Goal: Information Seeking & Learning: Learn about a topic

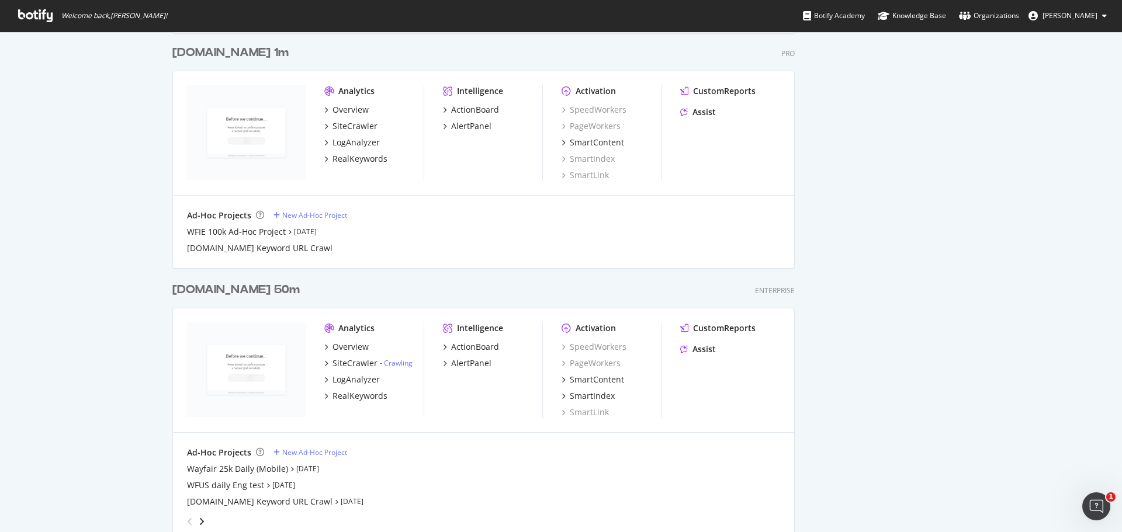
scroll to position [1142, 0]
click at [224, 293] on div "[DOMAIN_NAME] 50m" at bounding box center [235, 289] width 127 height 17
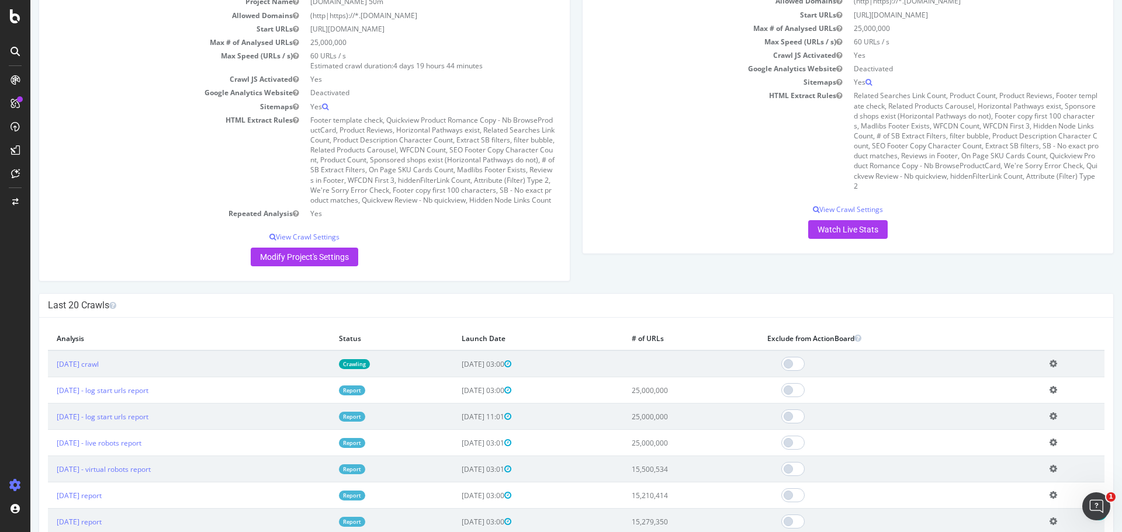
scroll to position [141, 0]
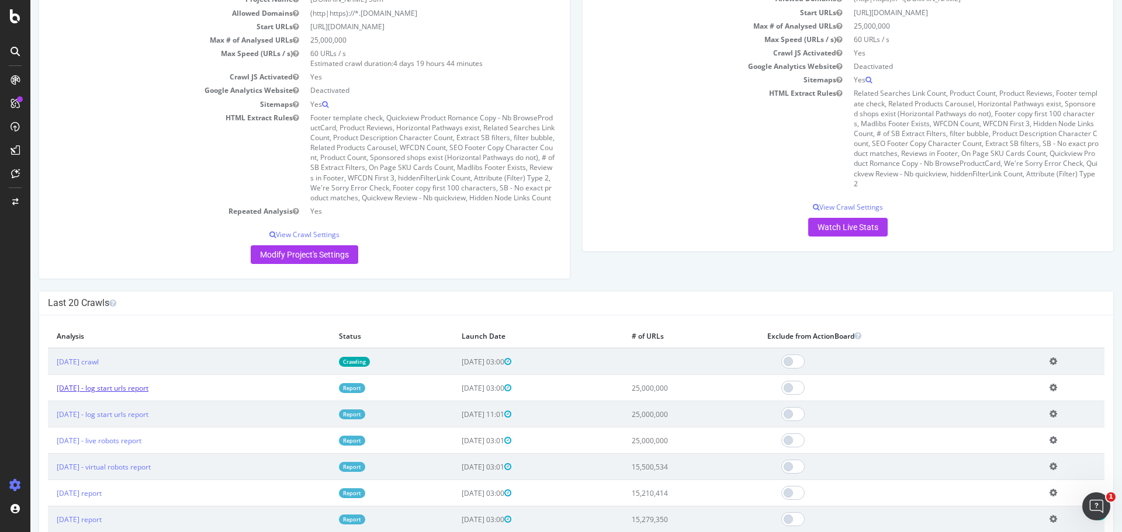
click at [148, 393] on link "[DATE] - log start urls report" at bounding box center [103, 388] width 92 height 10
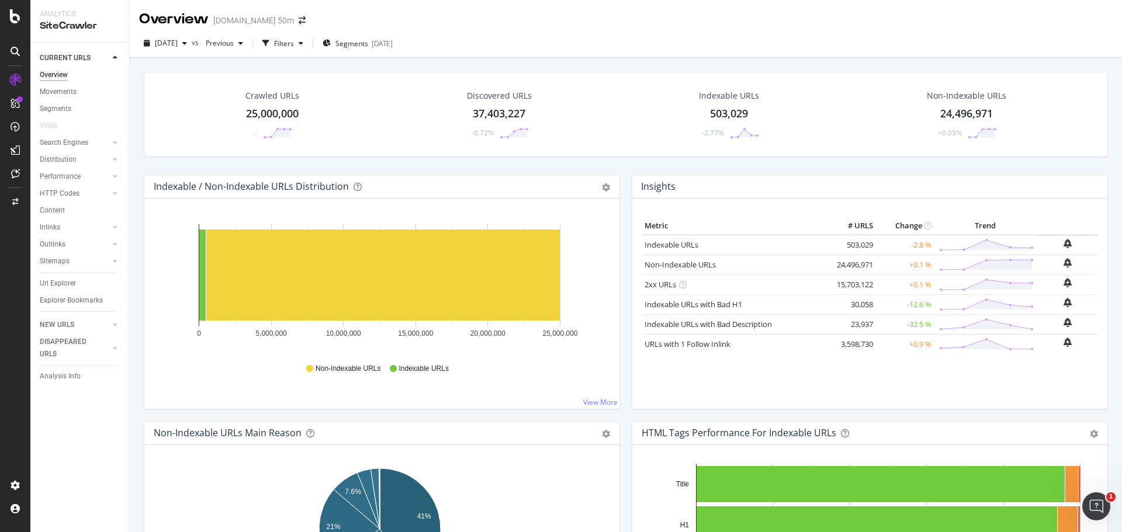
click at [273, 113] on div "25,000,000" at bounding box center [272, 113] width 53 height 15
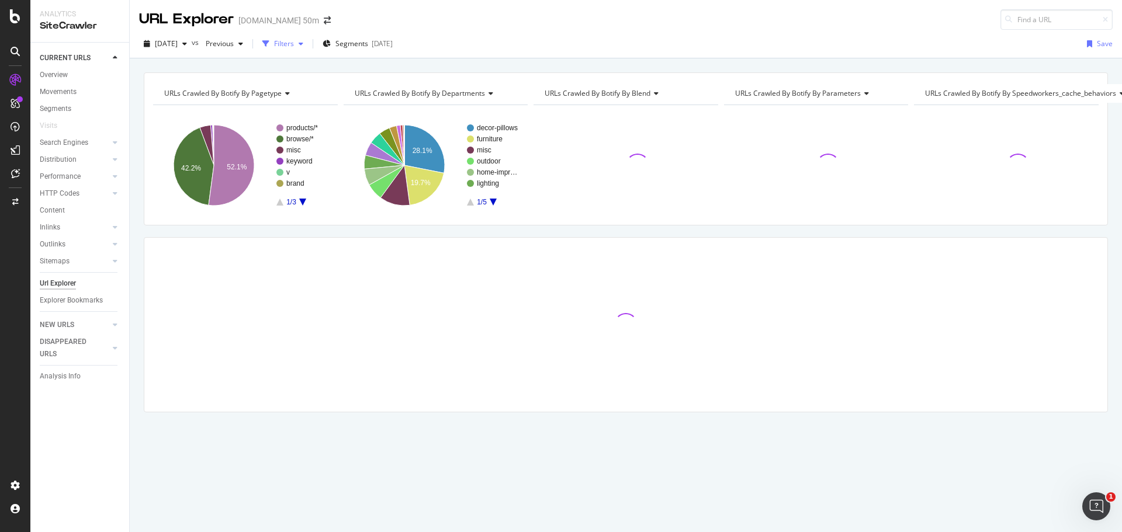
click at [294, 44] on div "Filters" at bounding box center [284, 44] width 20 height 10
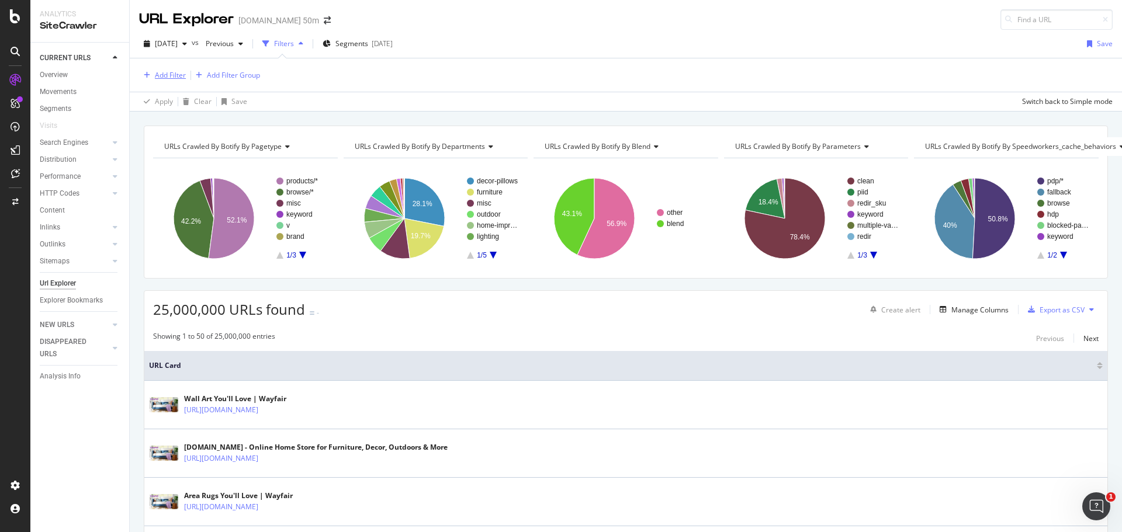
click at [150, 75] on div "button" at bounding box center [147, 75] width 16 height 7
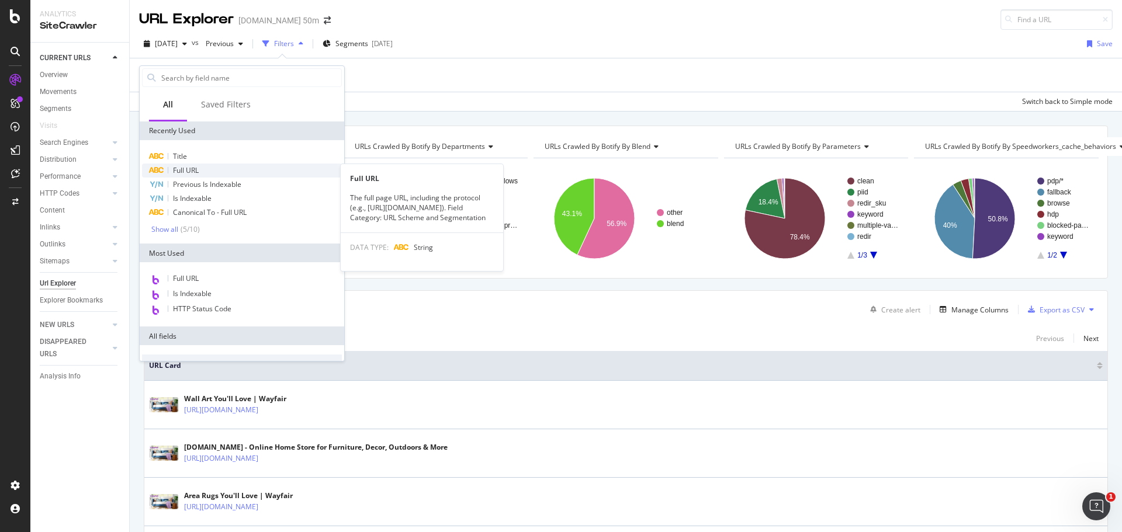
click at [179, 168] on span "Full URL" at bounding box center [186, 170] width 26 height 10
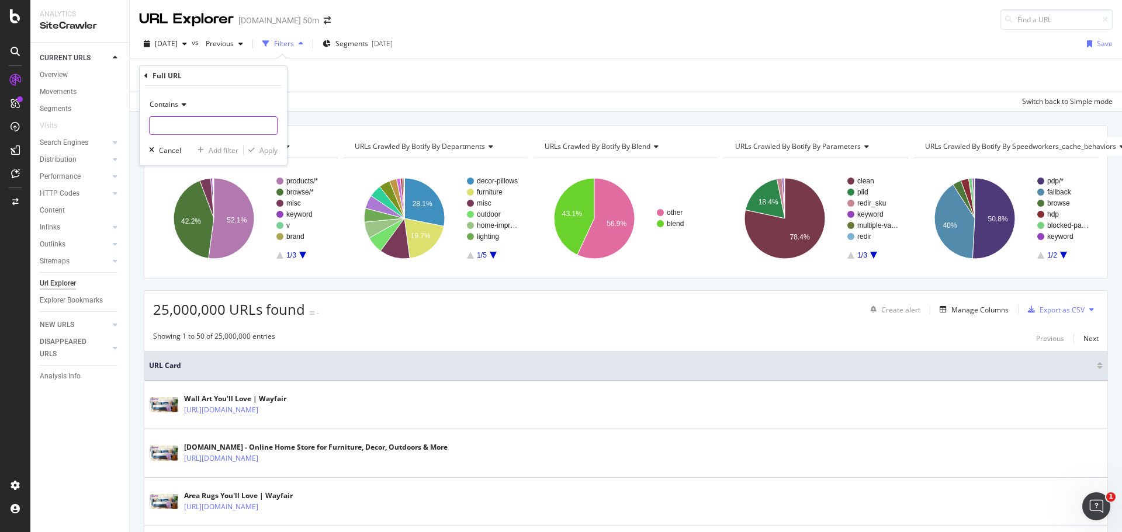
click at [204, 123] on input "text" at bounding box center [213, 125] width 127 height 19
type input "f"
type input "/cat/"
click at [270, 150] on div "Apply" at bounding box center [268, 151] width 18 height 10
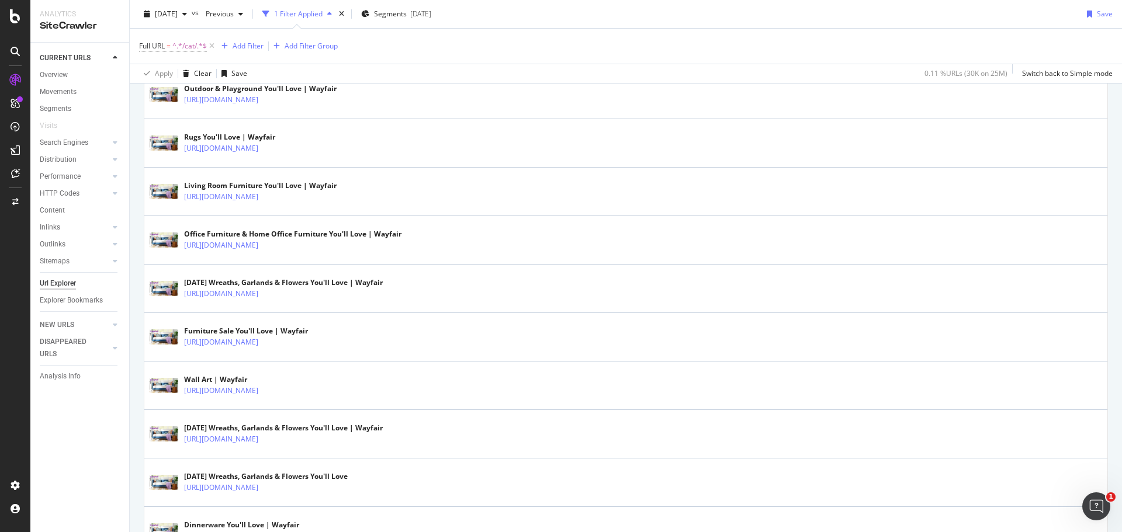
scroll to position [1089, 0]
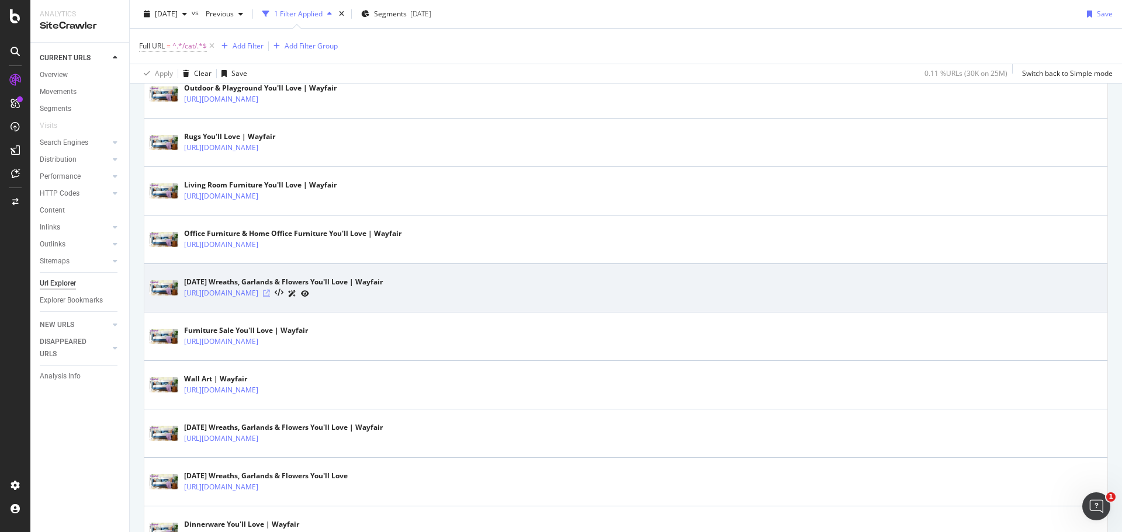
click at [270, 293] on icon at bounding box center [266, 293] width 7 height 7
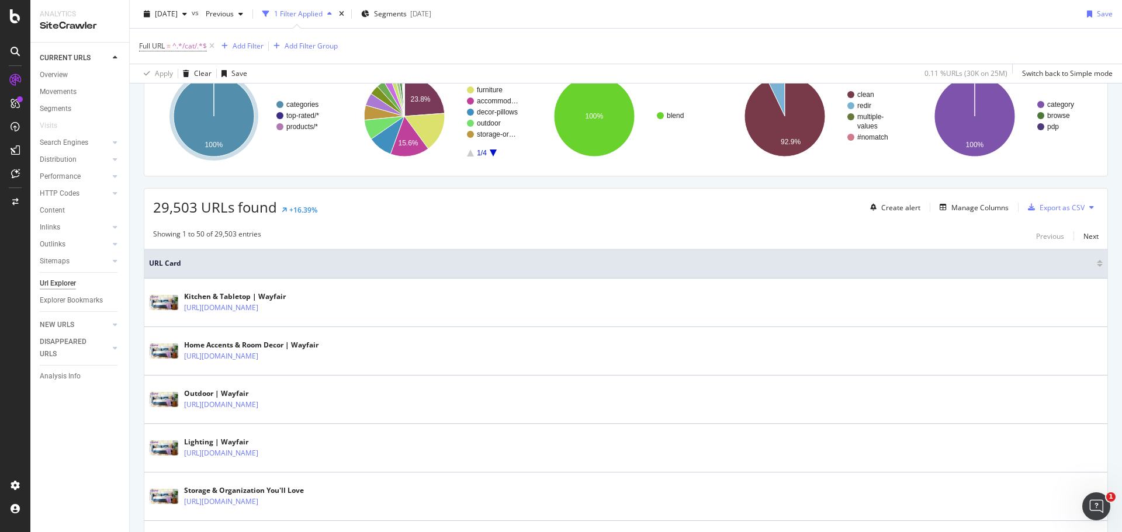
scroll to position [0, 0]
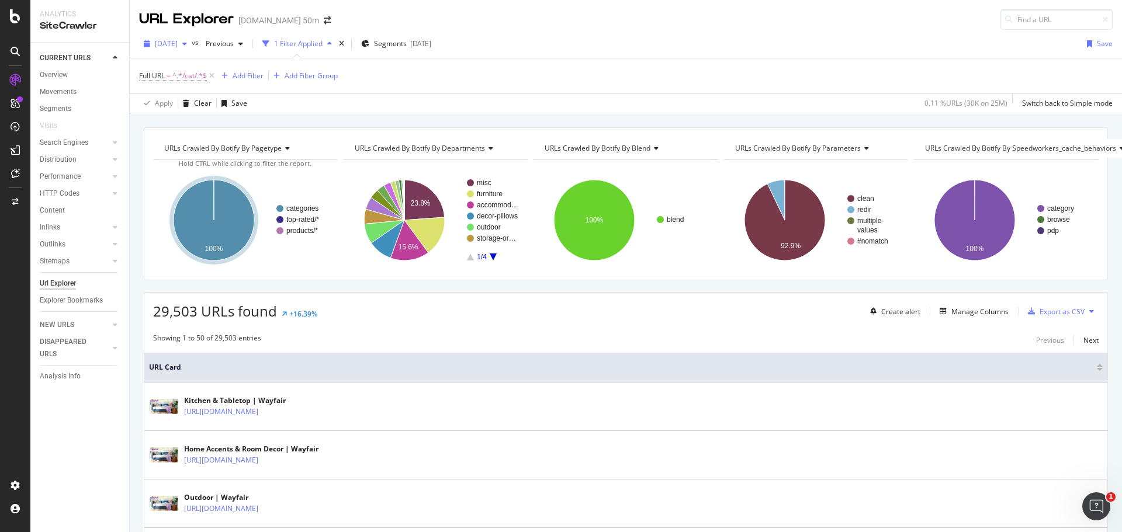
click at [192, 49] on div "[DATE]" at bounding box center [165, 44] width 53 height 18
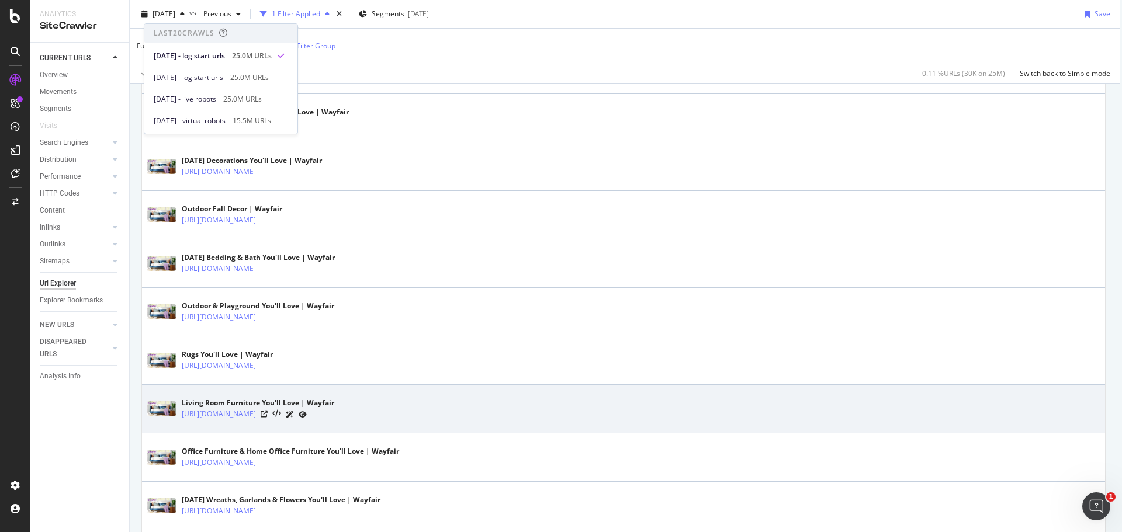
scroll to position [1024, 2]
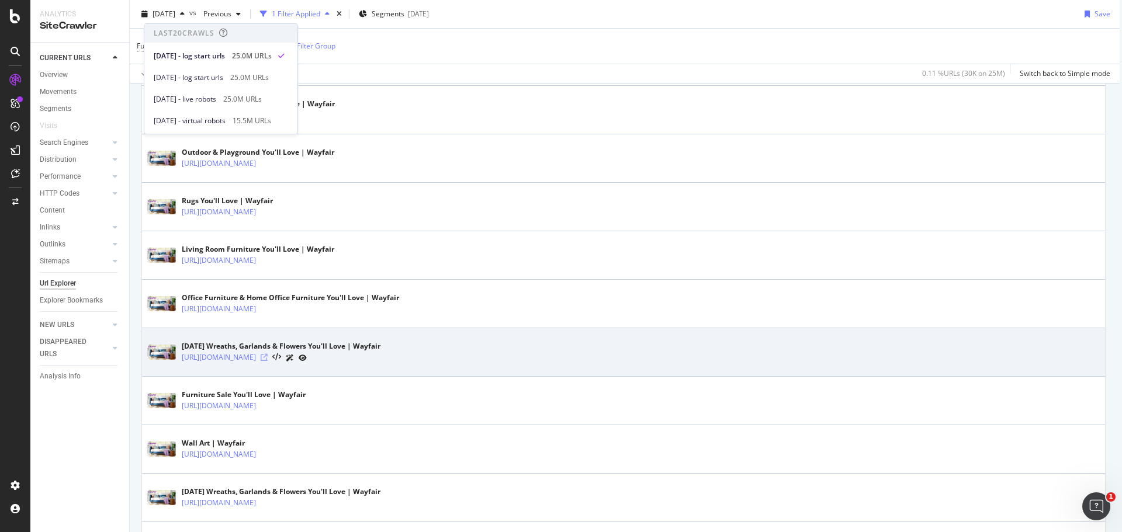
click at [268, 356] on icon at bounding box center [264, 357] width 7 height 7
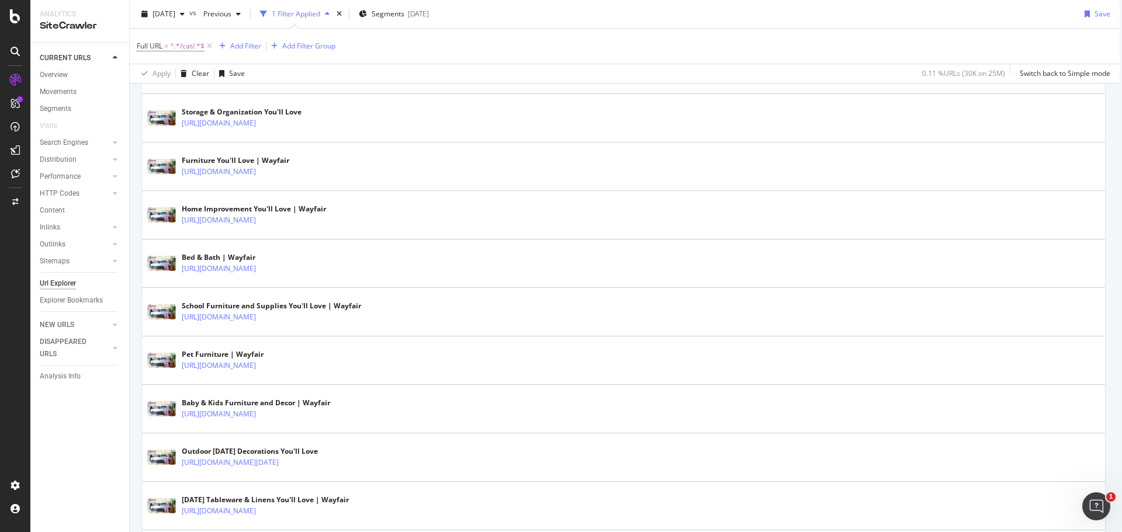
scroll to position [0, 2]
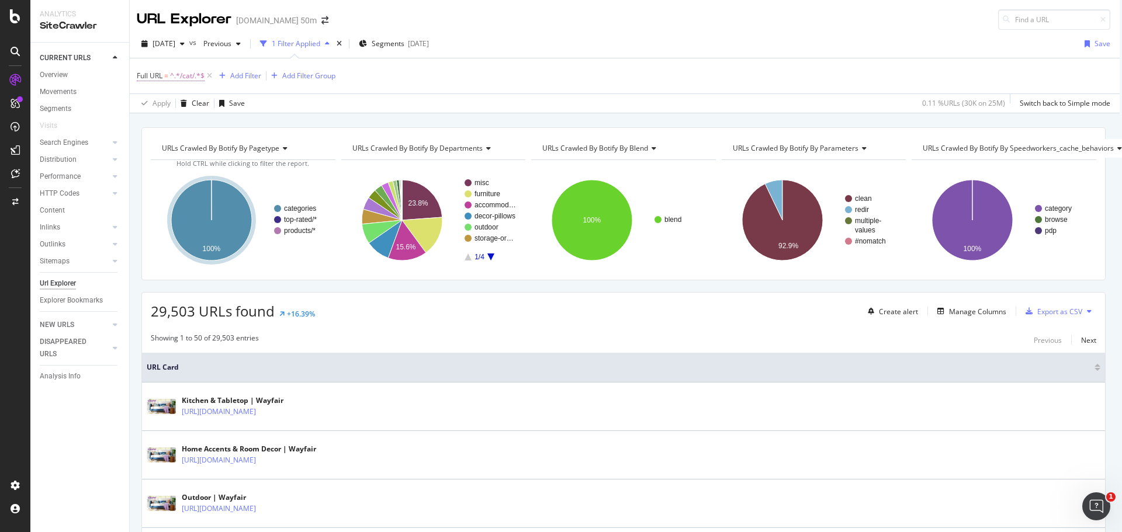
click at [176, 75] on span "^.*/cat/.*$" at bounding box center [187, 76] width 34 height 16
click at [200, 126] on input "/cat/" at bounding box center [202, 124] width 110 height 19
paste input "[URL][DOMAIN_NAME]"
type input "[URL][DOMAIN_NAME]"
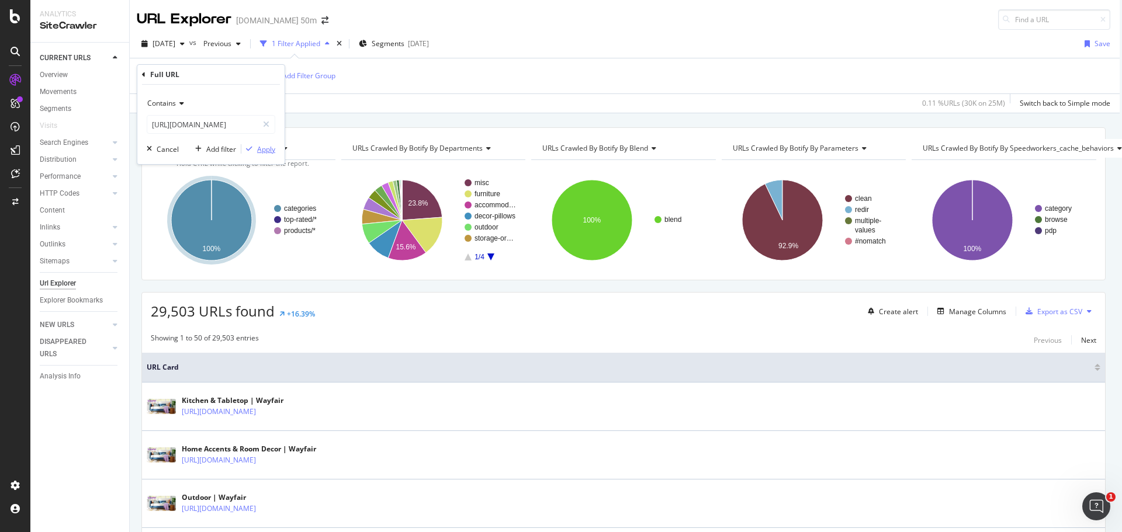
scroll to position [0, 0]
click at [261, 143] on button "Apply" at bounding box center [258, 149] width 34 height 12
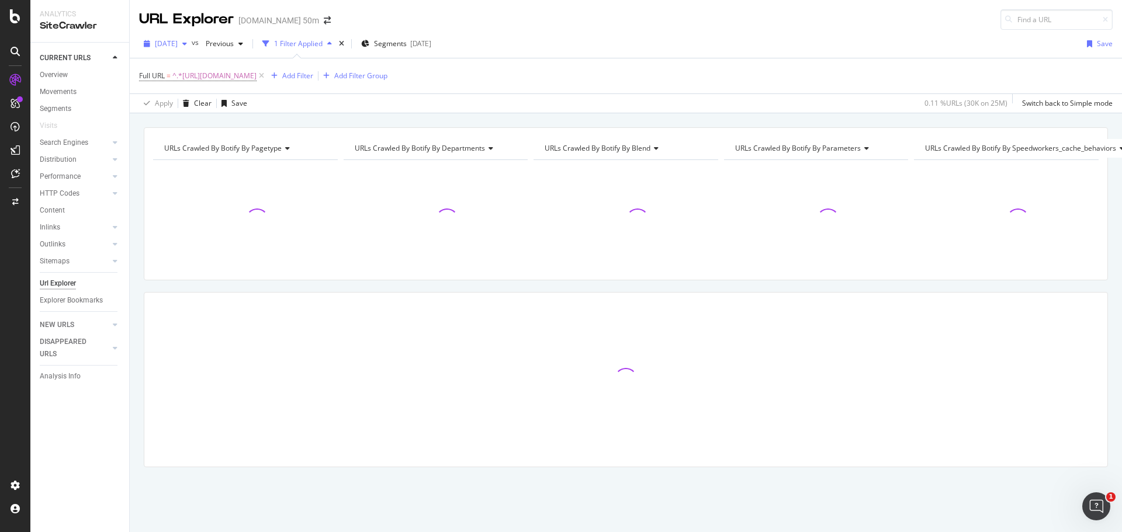
click at [178, 46] on span "[DATE]" at bounding box center [166, 44] width 23 height 10
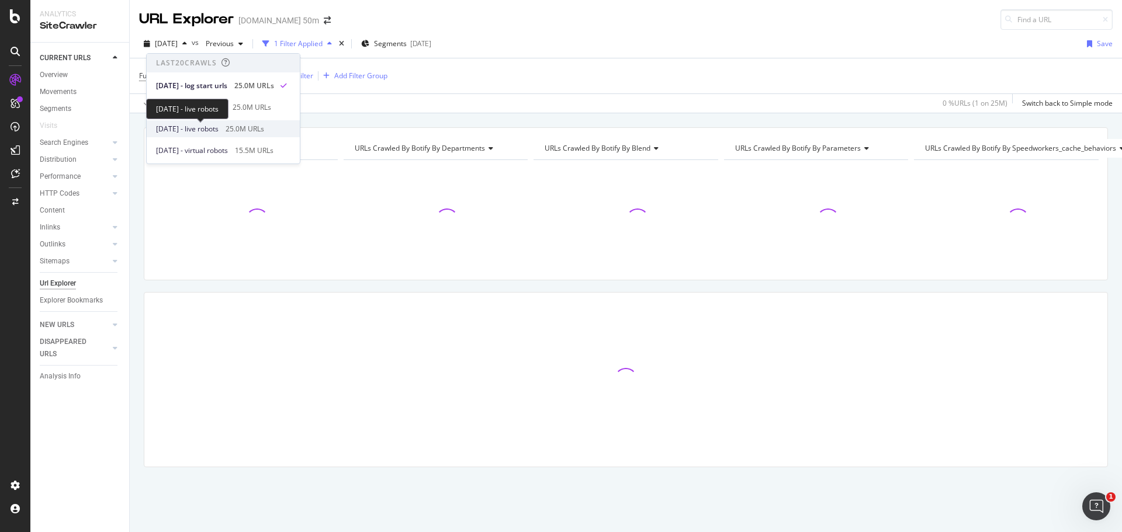
click at [215, 126] on span "[DATE] - live robots" at bounding box center [187, 129] width 63 height 11
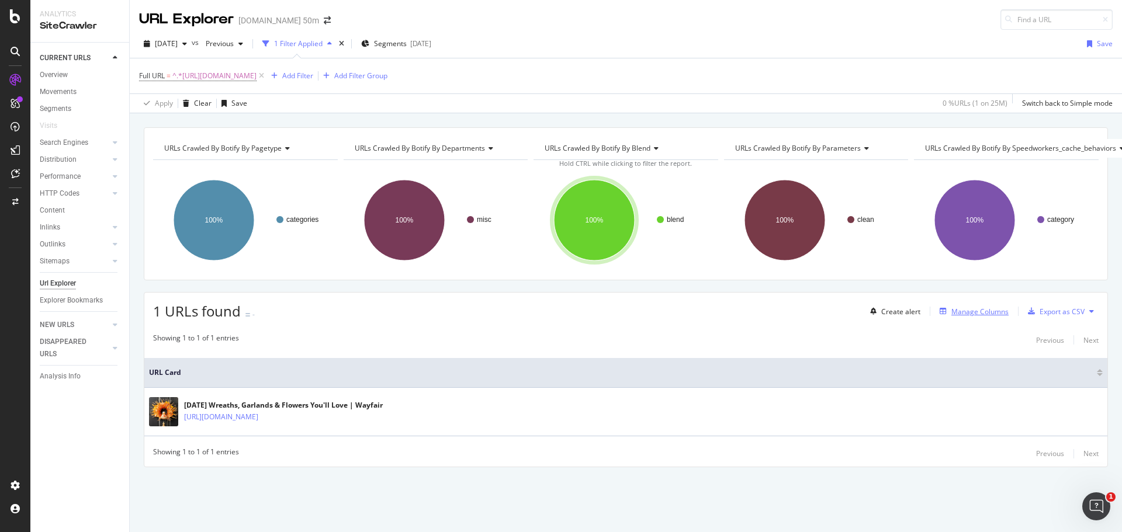
click at [978, 310] on div "Manage Columns" at bounding box center [979, 312] width 57 height 10
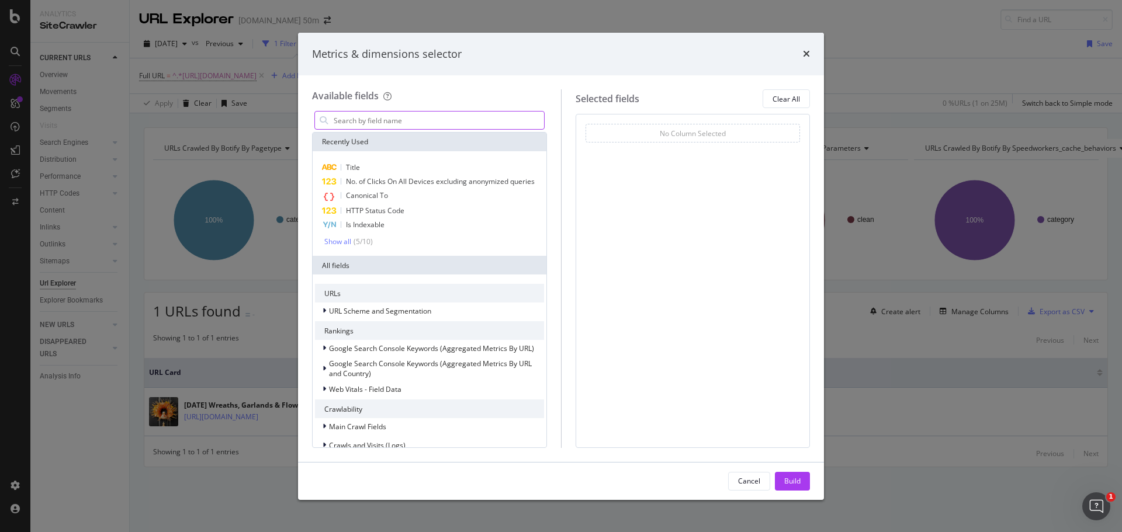
click at [485, 113] on input "modal" at bounding box center [439, 121] width 212 height 18
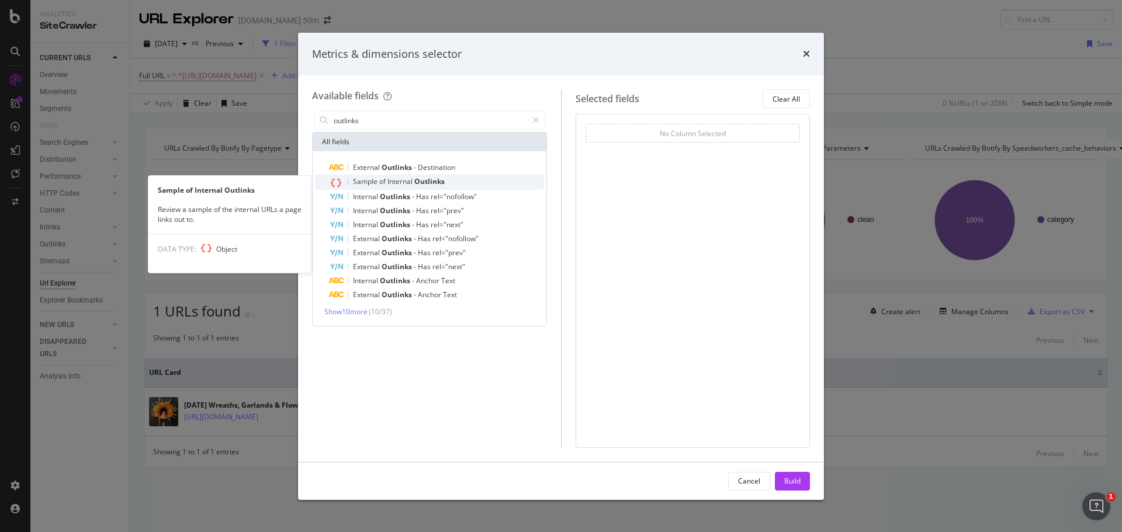
type input "outlinks"
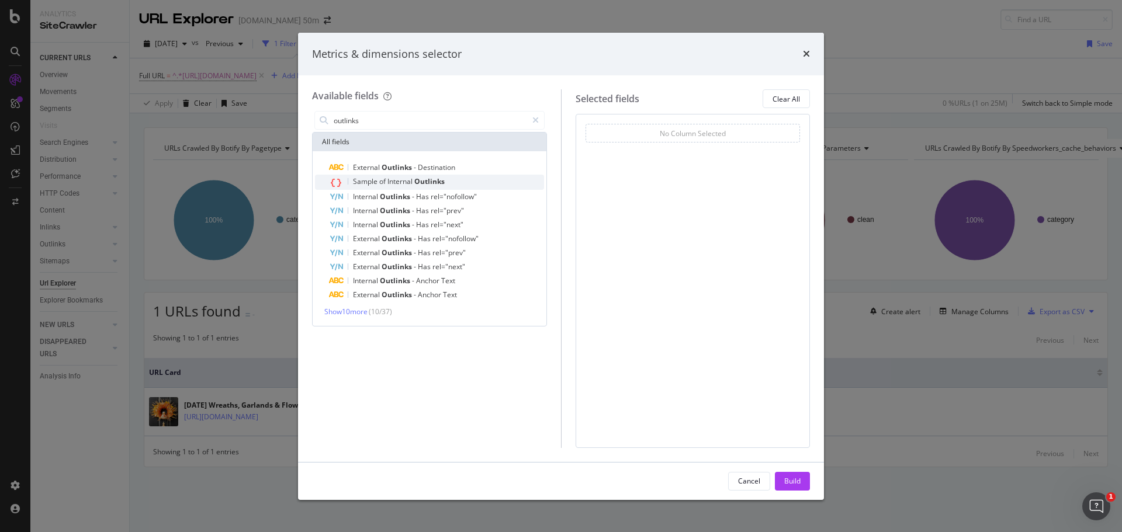
click at [435, 181] on span "Outlinks" at bounding box center [429, 181] width 30 height 10
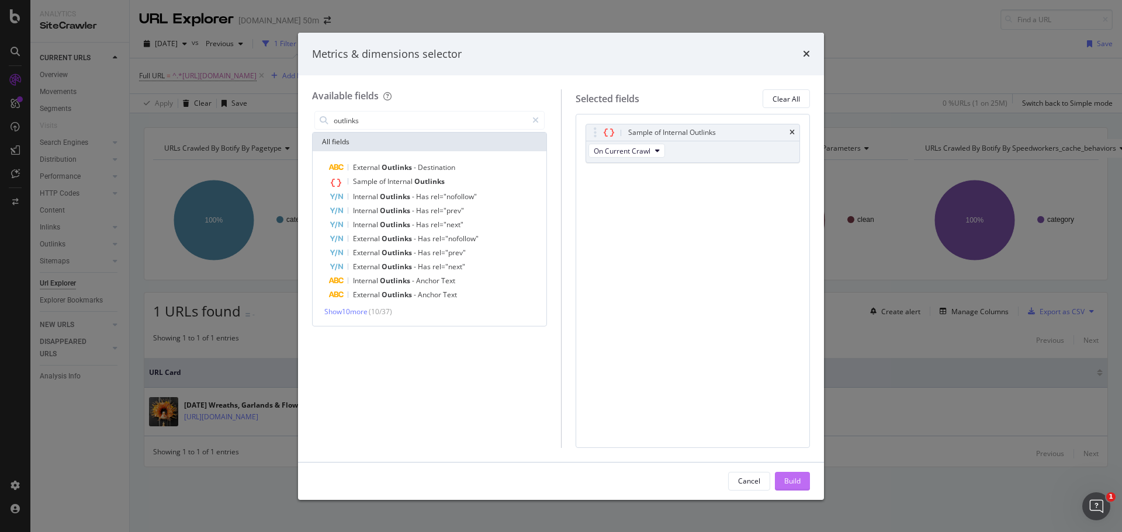
click at [799, 478] on div "Build" at bounding box center [792, 481] width 16 height 10
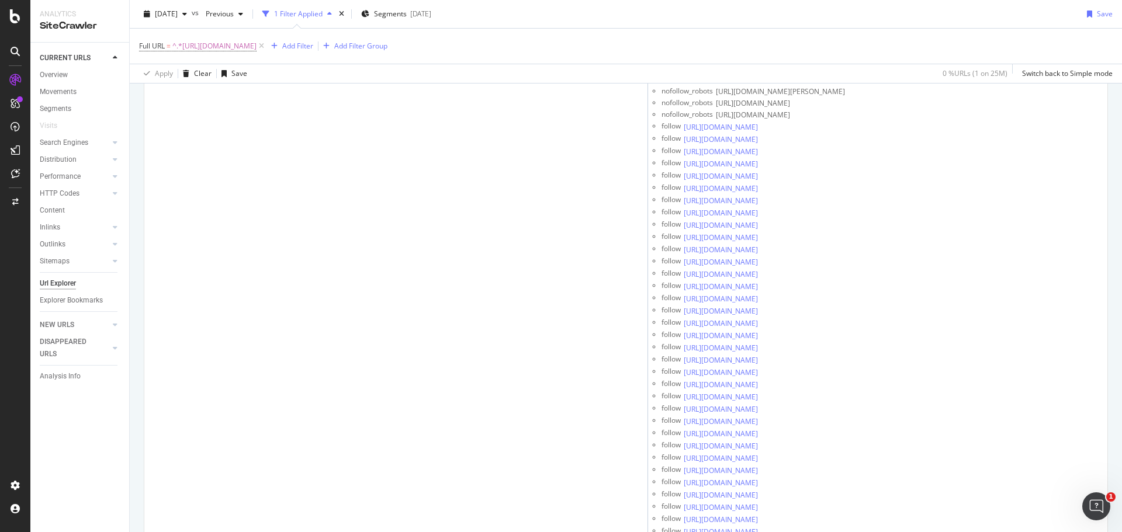
scroll to position [142, 0]
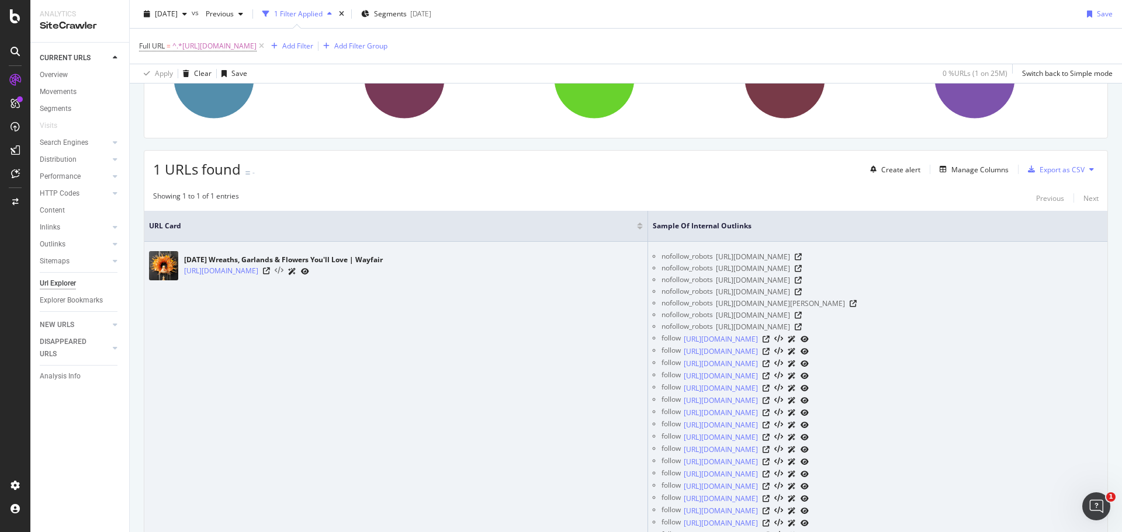
click at [283, 269] on icon at bounding box center [279, 271] width 9 height 8
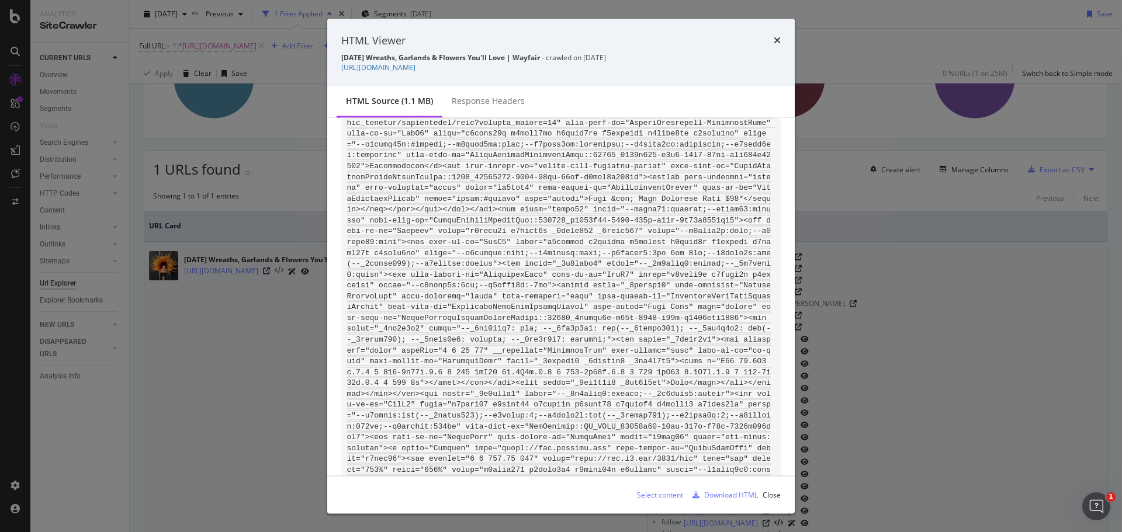
scroll to position [1637, 0]
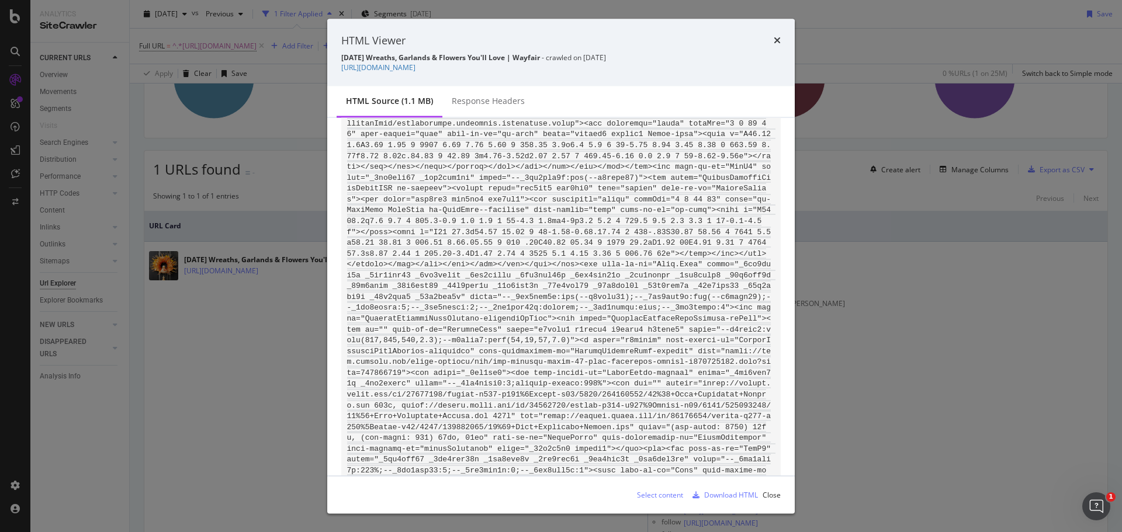
scroll to position [40638, 0]
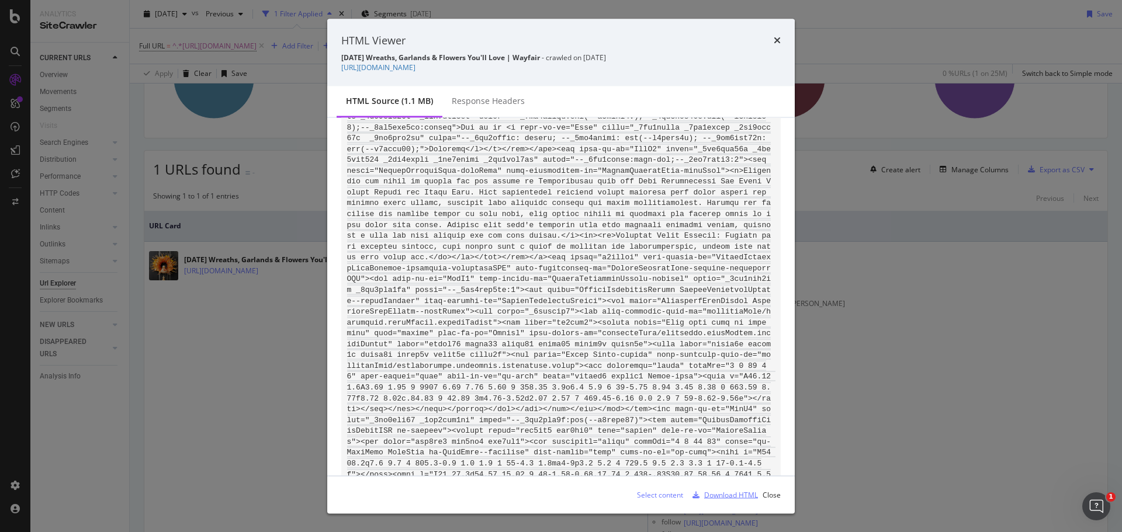
click at [735, 498] on div "Download HTML" at bounding box center [731, 495] width 54 height 10
click at [279, 302] on div "HTML Viewer [DATE] Wreaths, Garlands & Flowers You'll Love | Wayfair - crawled …" at bounding box center [561, 266] width 1122 height 532
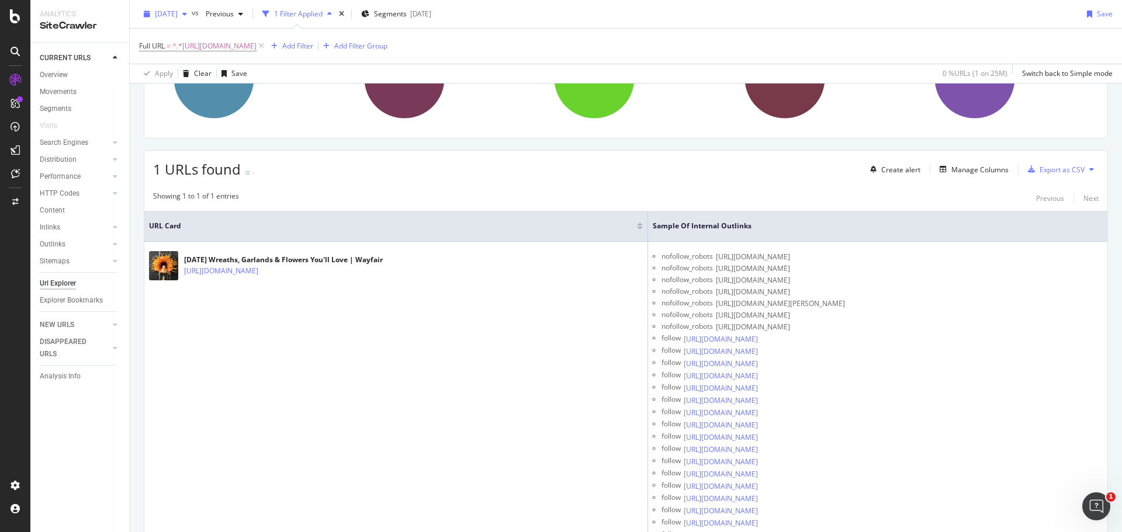
click at [165, 11] on span "[DATE]" at bounding box center [166, 14] width 23 height 10
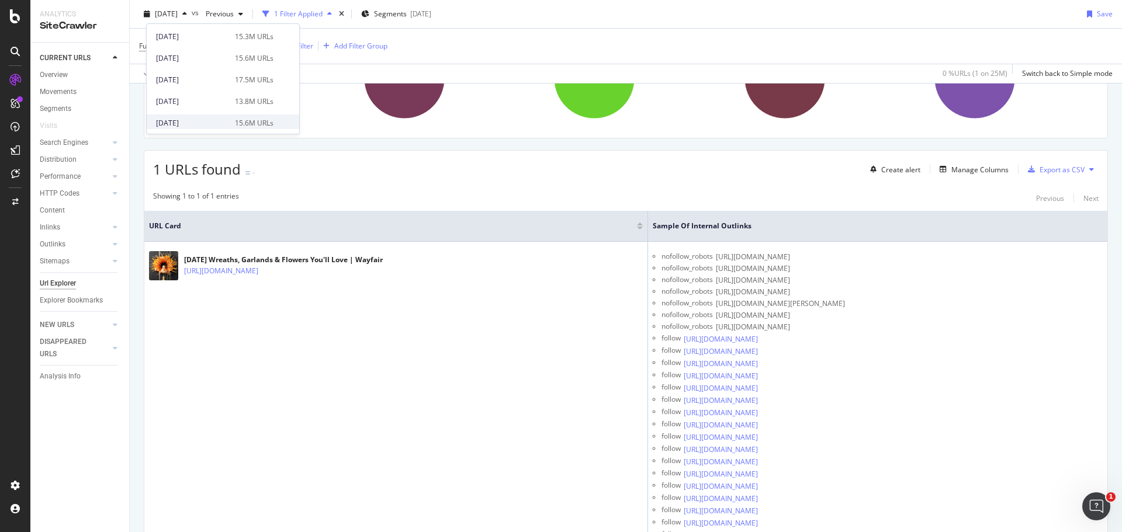
click at [217, 123] on div "[DATE]" at bounding box center [192, 123] width 72 height 11
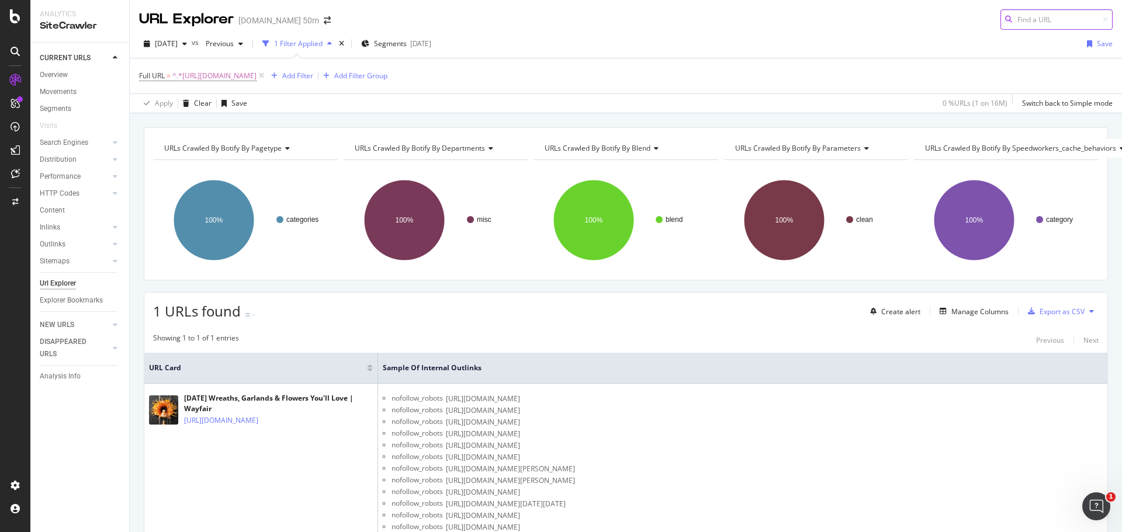
scroll to position [188, 0]
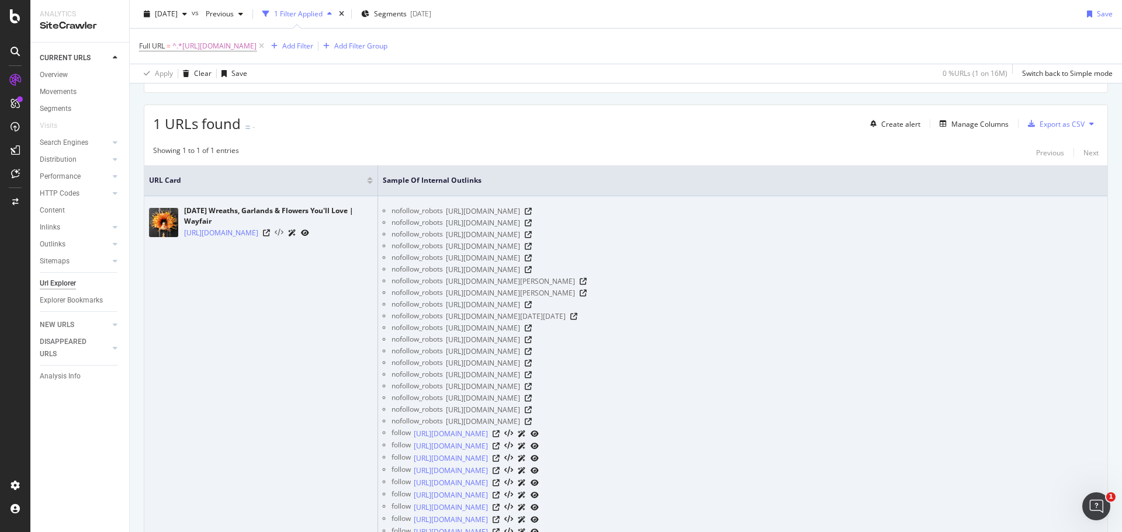
click at [283, 237] on icon at bounding box center [279, 233] width 9 height 8
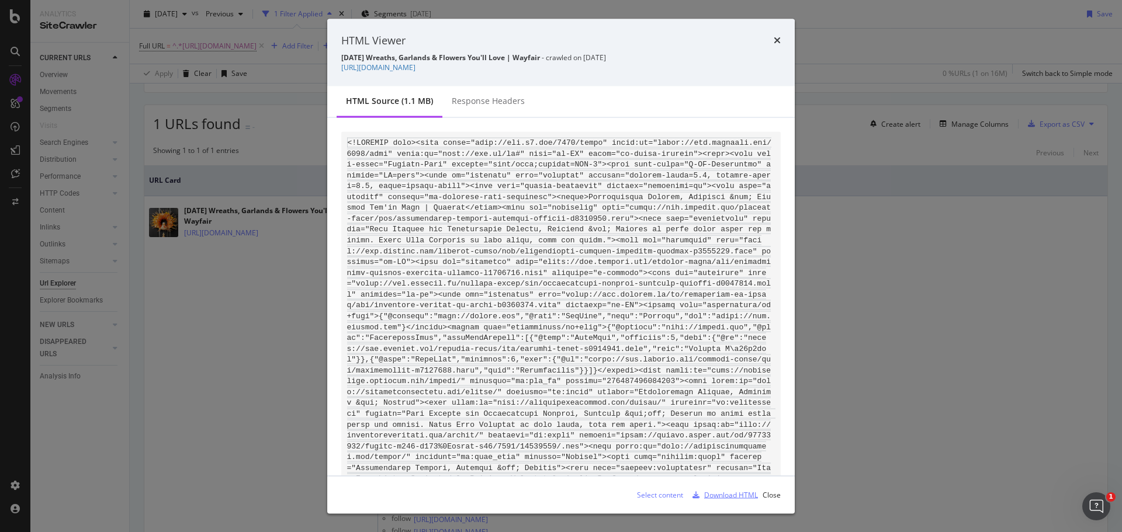
click at [737, 496] on div "Download HTML" at bounding box center [731, 495] width 54 height 10
click at [259, 269] on div "HTML Viewer [DATE] Wreaths, Garlands & Flowers You'll Love | Wayfair - crawled …" at bounding box center [561, 266] width 1122 height 532
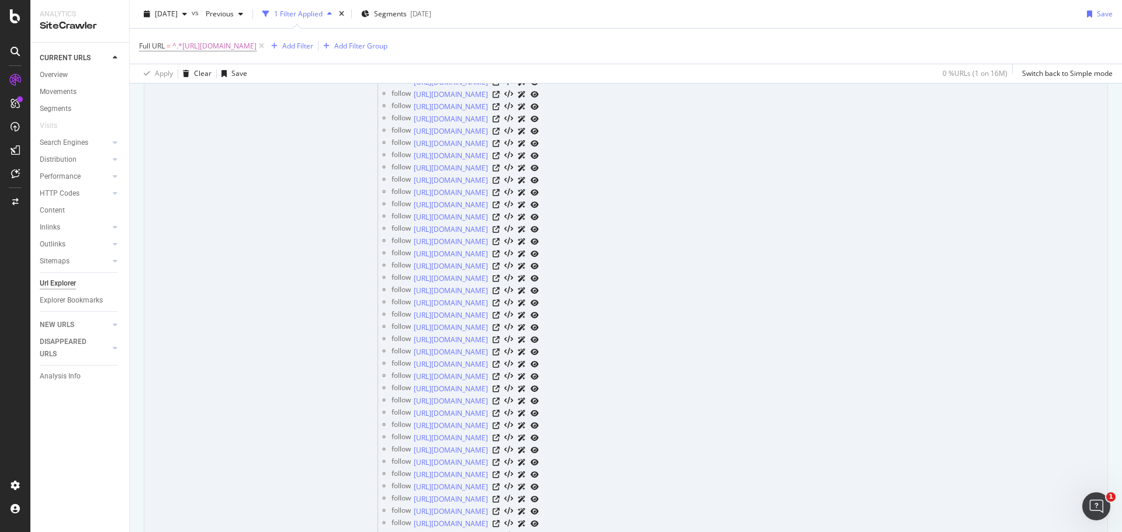
scroll to position [1583, 0]
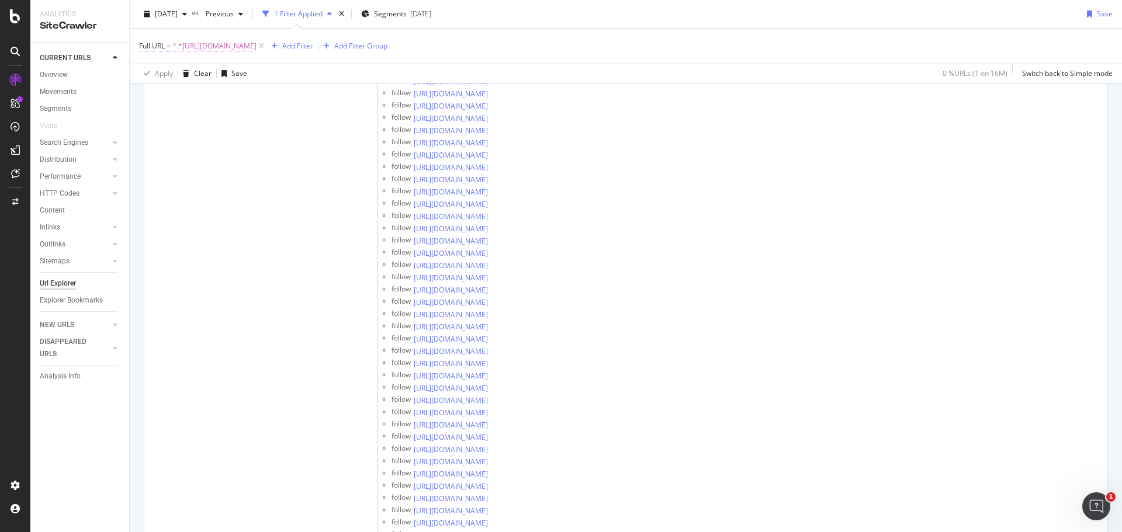
click at [257, 46] on span "^.*[URL][DOMAIN_NAME]" at bounding box center [214, 46] width 84 height 16
click at [224, 99] on input "[URL][DOMAIN_NAME]" at bounding box center [205, 94] width 110 height 19
paste input "c1871053"
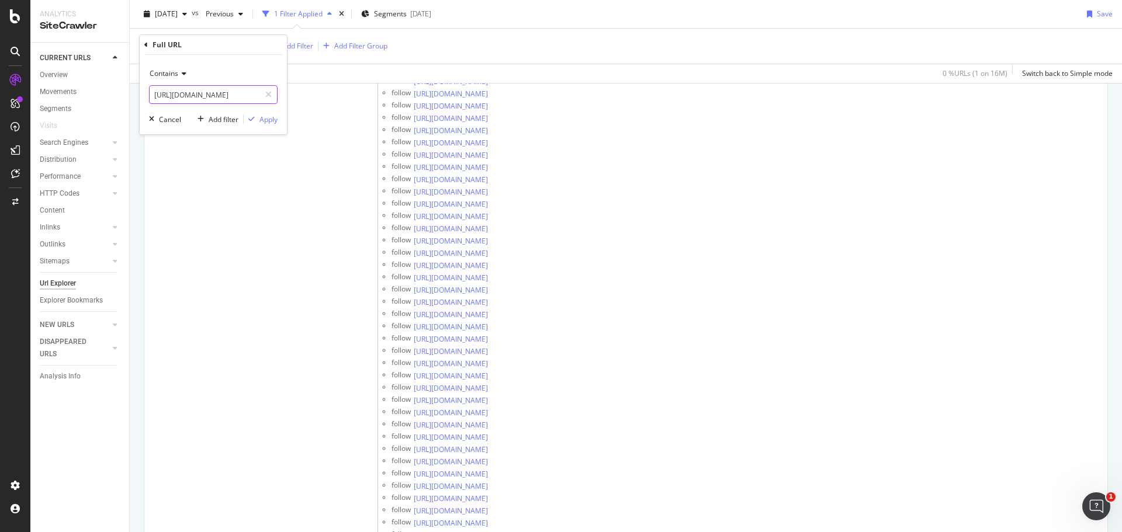
scroll to position [0, 134]
type input "[URL][DOMAIN_NAME]"
click at [262, 117] on div "Apply" at bounding box center [268, 120] width 18 height 10
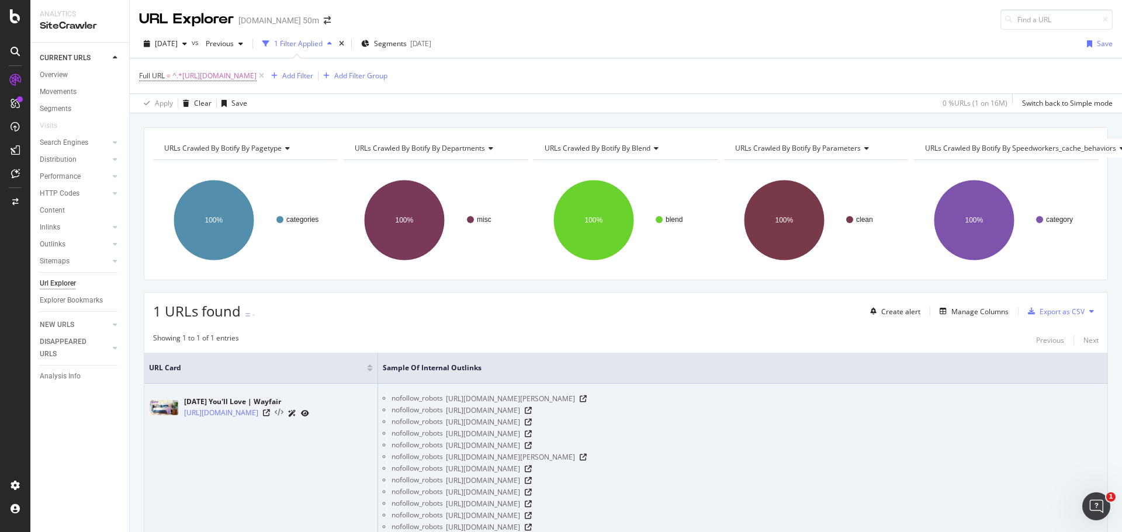
click at [283, 413] on icon at bounding box center [279, 413] width 9 height 8
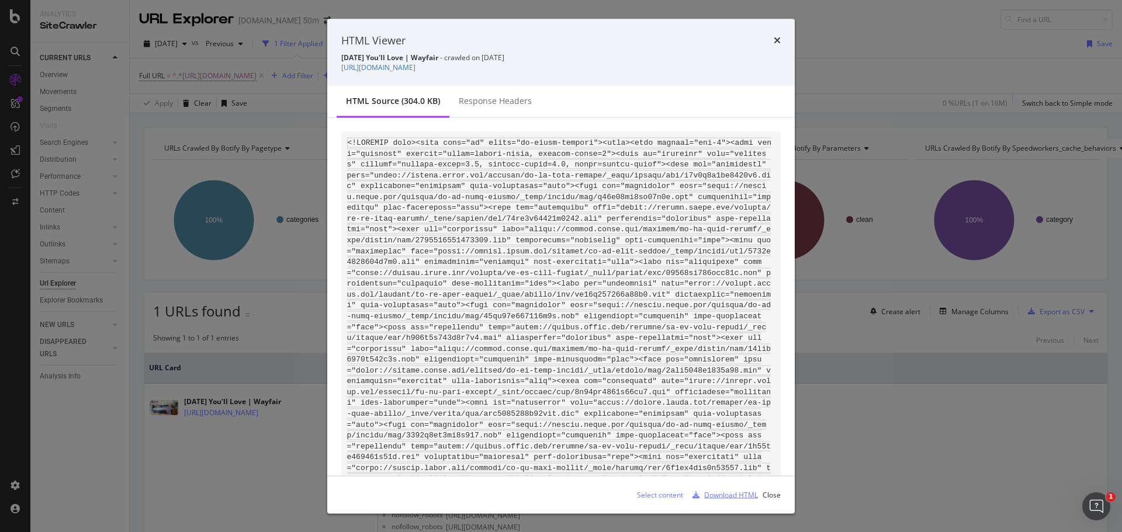
click at [751, 493] on div "Download HTML" at bounding box center [731, 495] width 54 height 10
